Goal: Task Accomplishment & Management: Complete application form

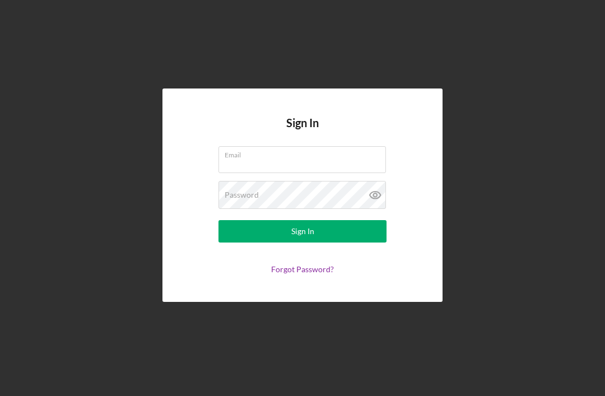
scroll to position [36, 0]
